Goal: Task Accomplishment & Management: Manage account settings

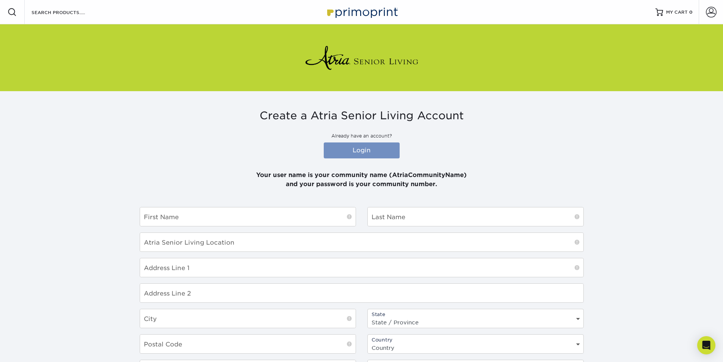
type input "[EMAIL_ADDRESS][PERSON_NAME][DOMAIN_NAME]"
click at [362, 148] on link "Login" at bounding box center [362, 150] width 76 height 16
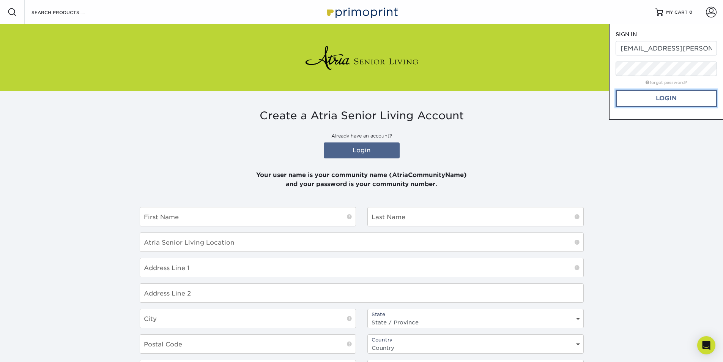
click at [663, 101] on link "Login" at bounding box center [665, 98] width 101 height 17
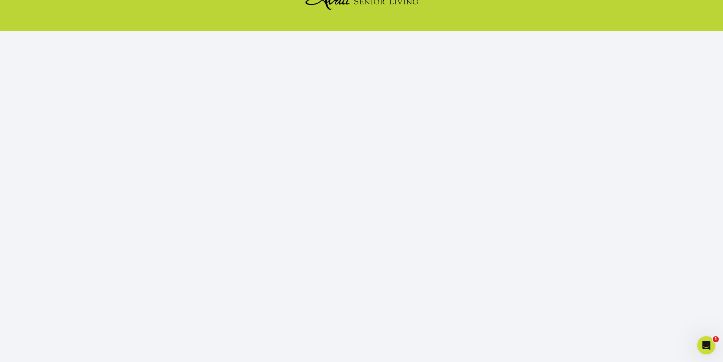
scroll to position [66, 0]
